Goal: Information Seeking & Learning: Find specific fact

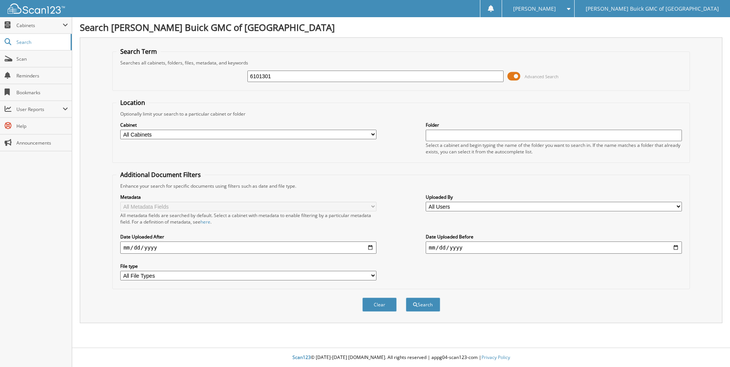
type input "6101301"
click at [406, 298] on button "Search" at bounding box center [423, 305] width 34 height 14
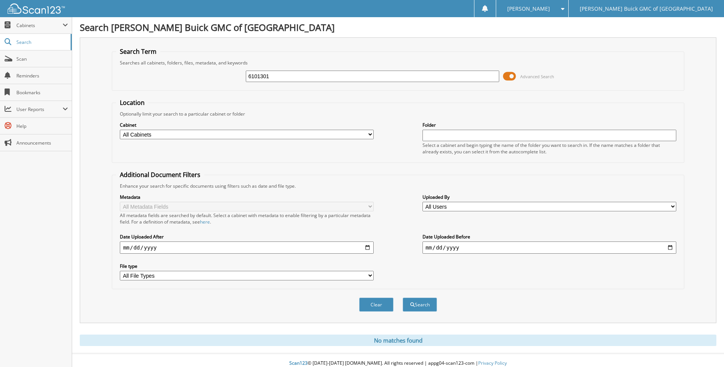
click at [87, 77] on div "Search Term Searches all cabinets, folders, files, metadata, and keywords 61013…" at bounding box center [398, 180] width 637 height 286
